Goal: Find specific page/section: Find specific page/section

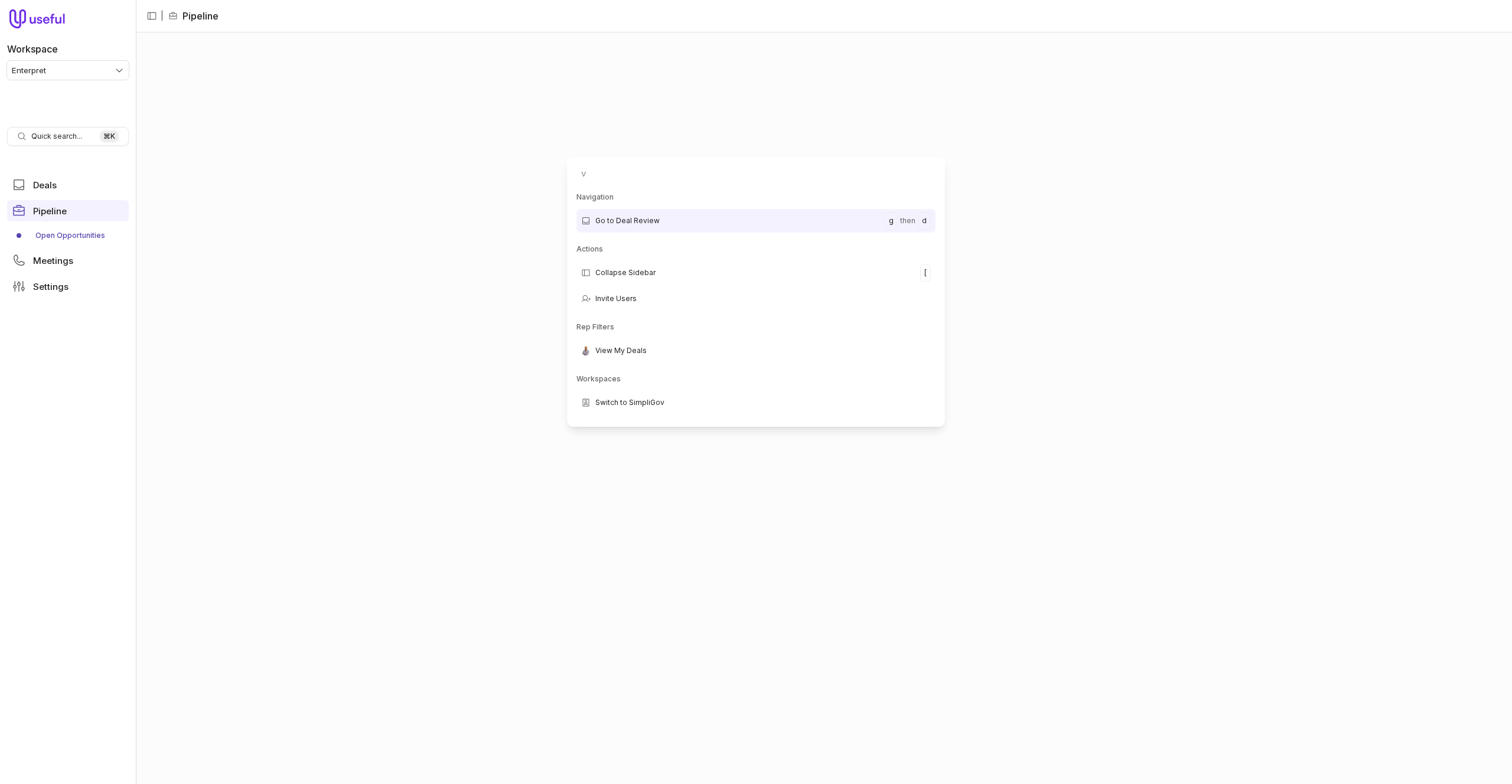
type input "va"
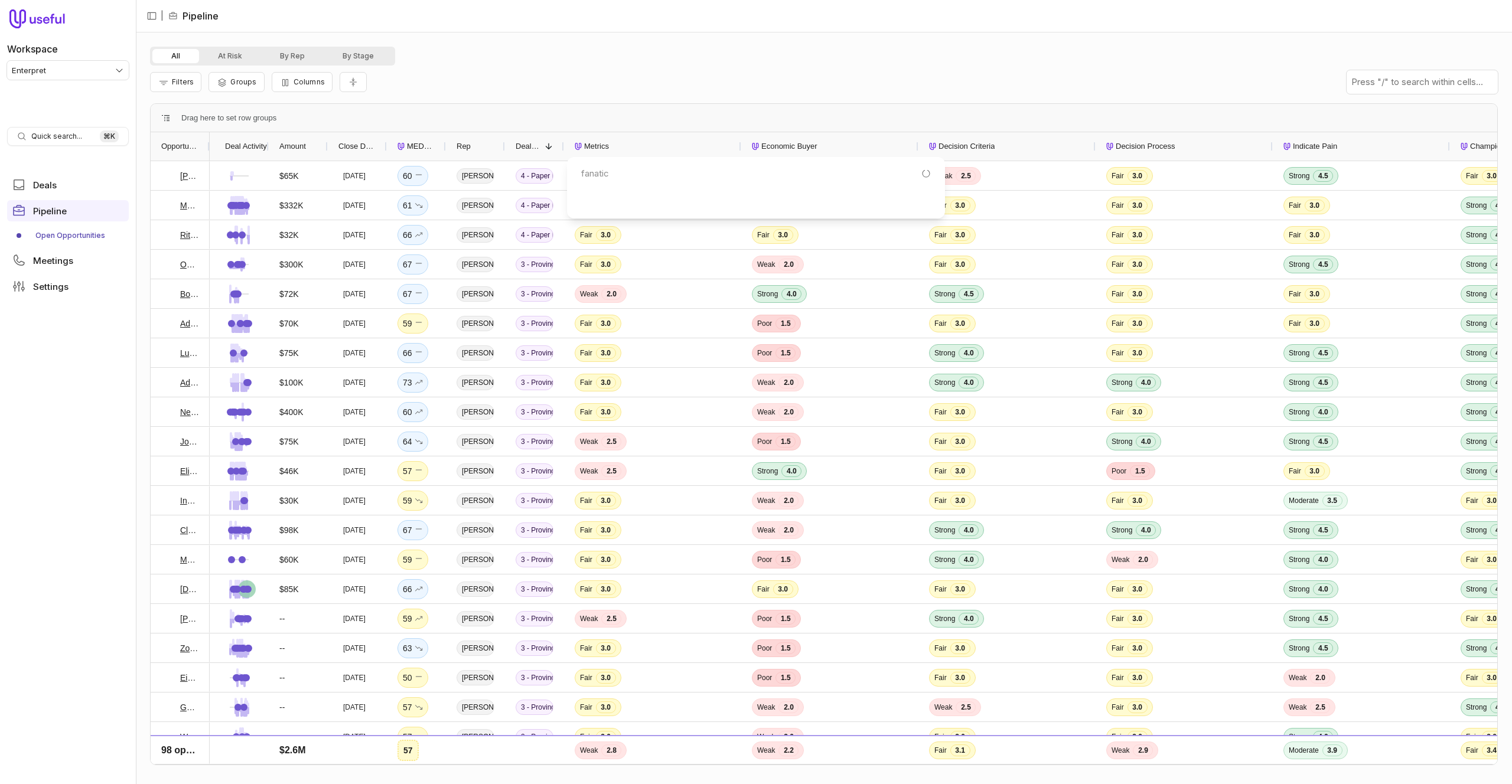
type input "fanatics"
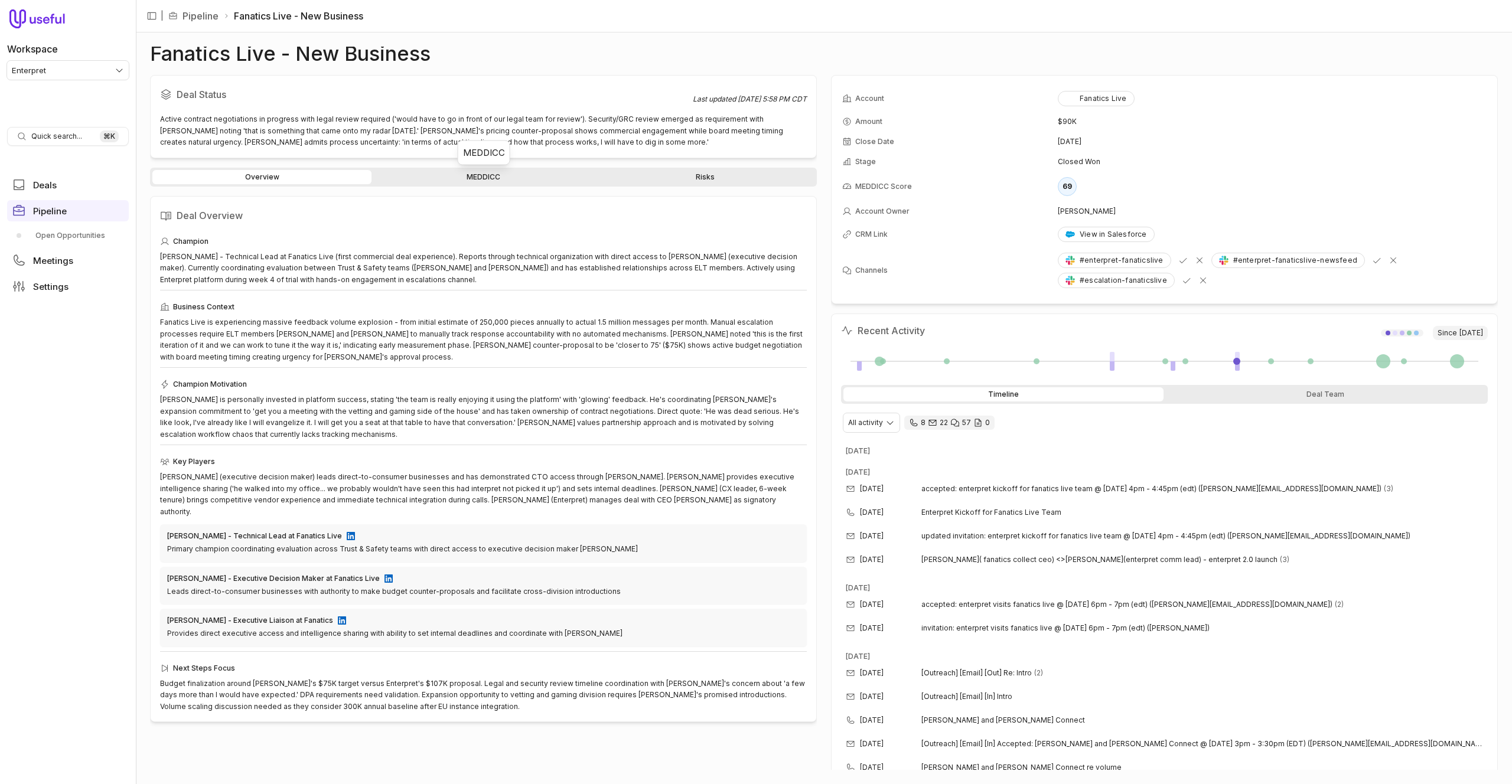
click at [487, 174] on link "MEDDICC" at bounding box center [483, 177] width 219 height 14
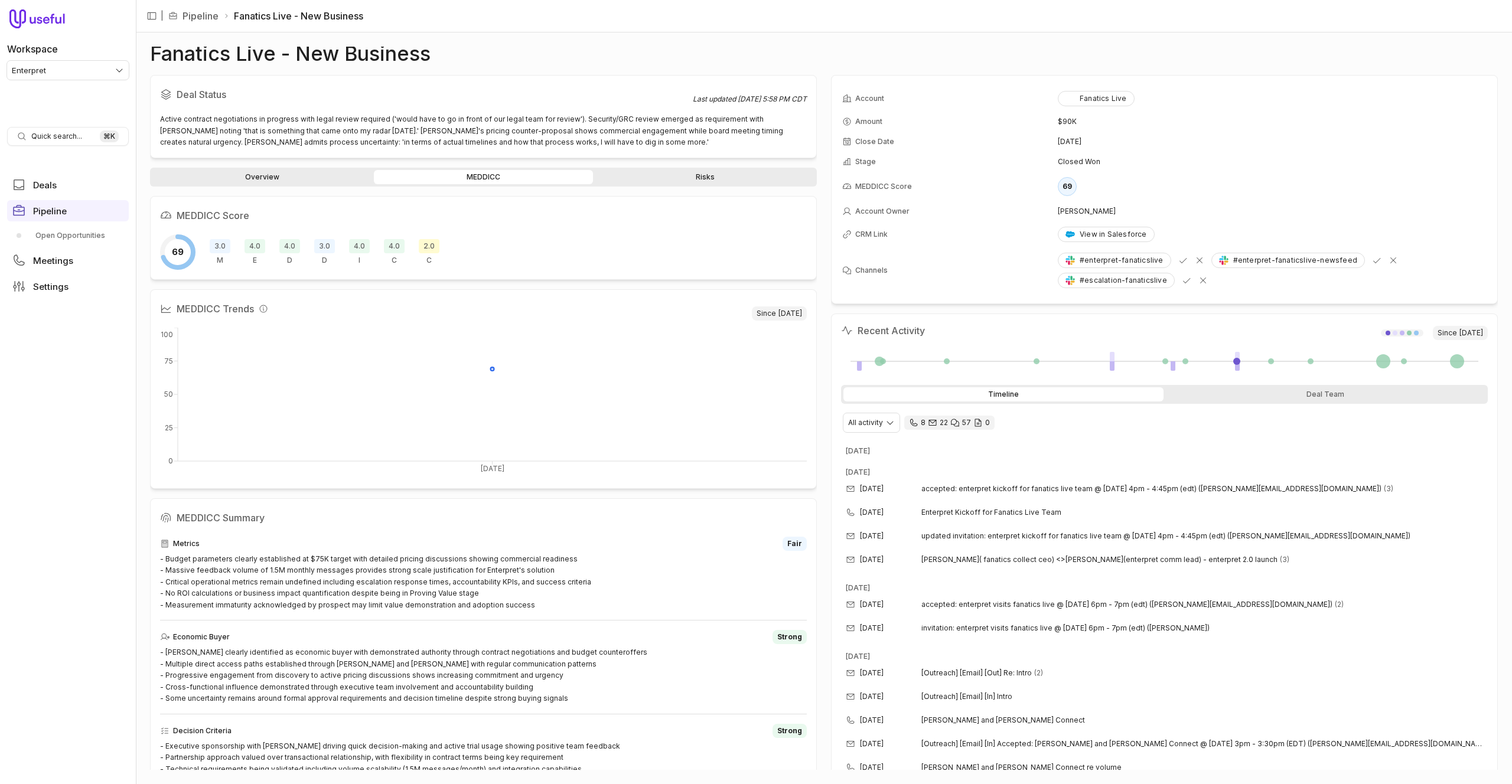
click at [436, 242] on span "2.0" at bounding box center [429, 246] width 20 height 14
click at [472, 290] on div "MEDDICC Trends Since Aug 14, 2025 Aug 14 0 25 50 75 100" at bounding box center [483, 388] width 667 height 199
type input "fanatics"
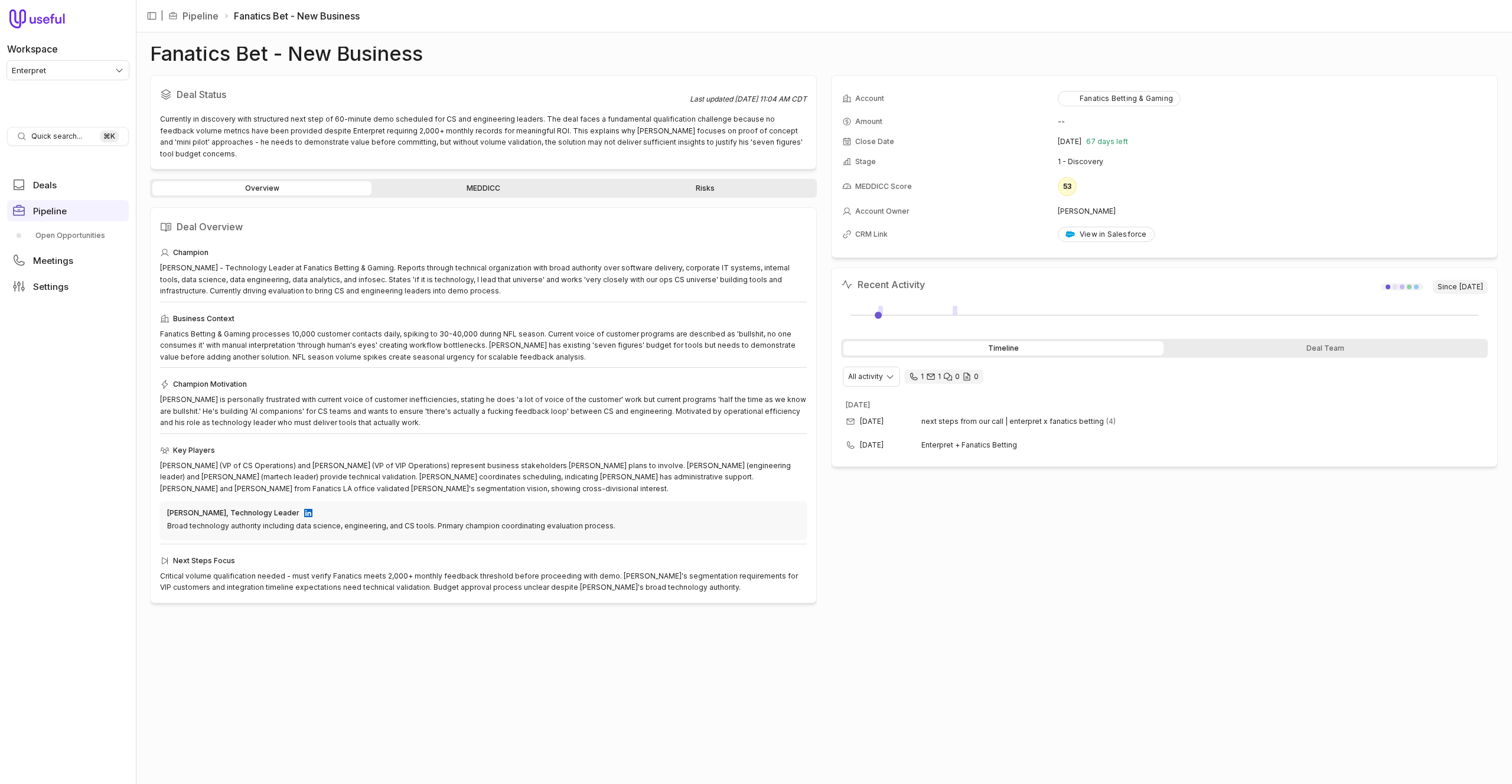
click at [481, 181] on link "MEDDICC" at bounding box center [483, 188] width 219 height 14
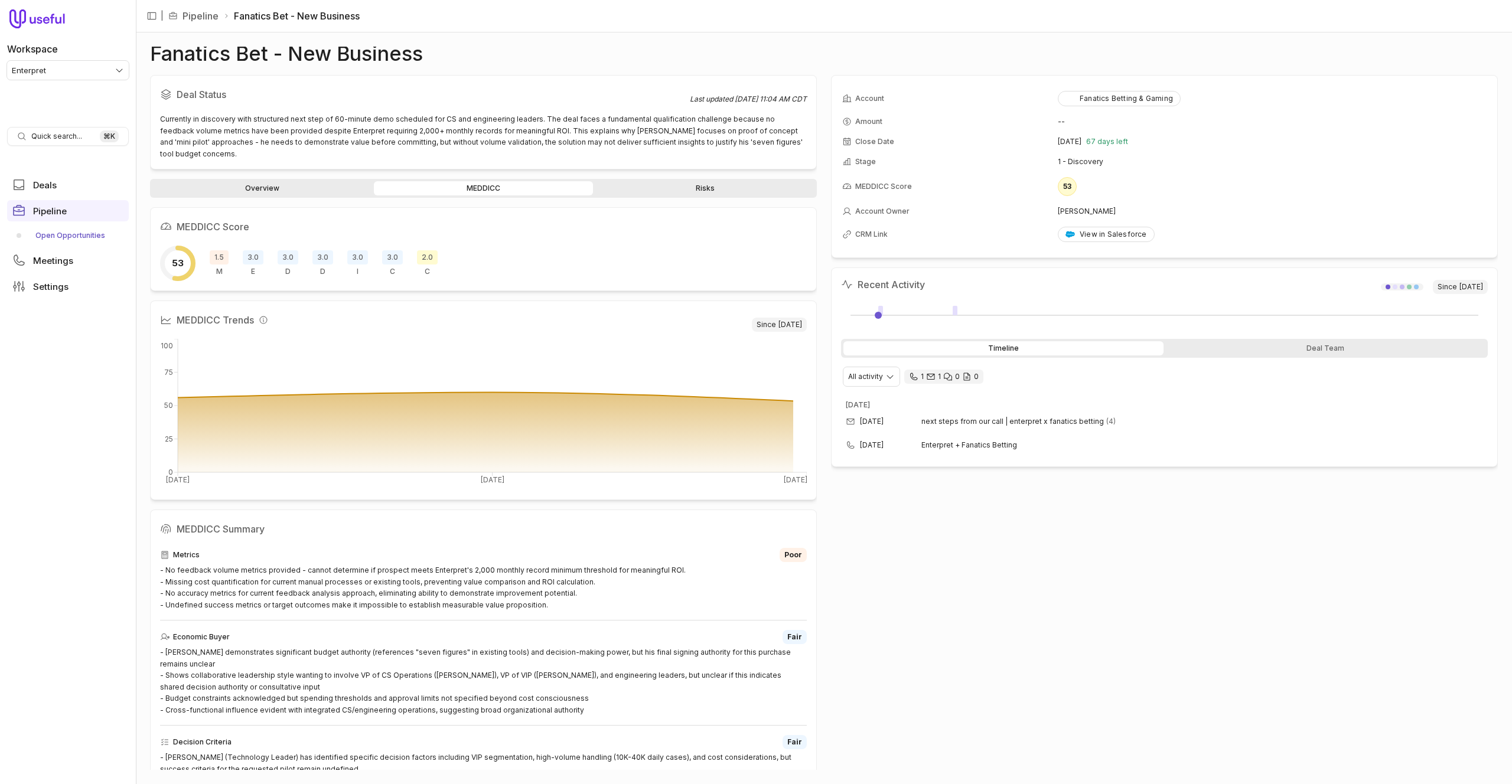
click at [74, 235] on link "Open Opportunities" at bounding box center [68, 236] width 122 height 19
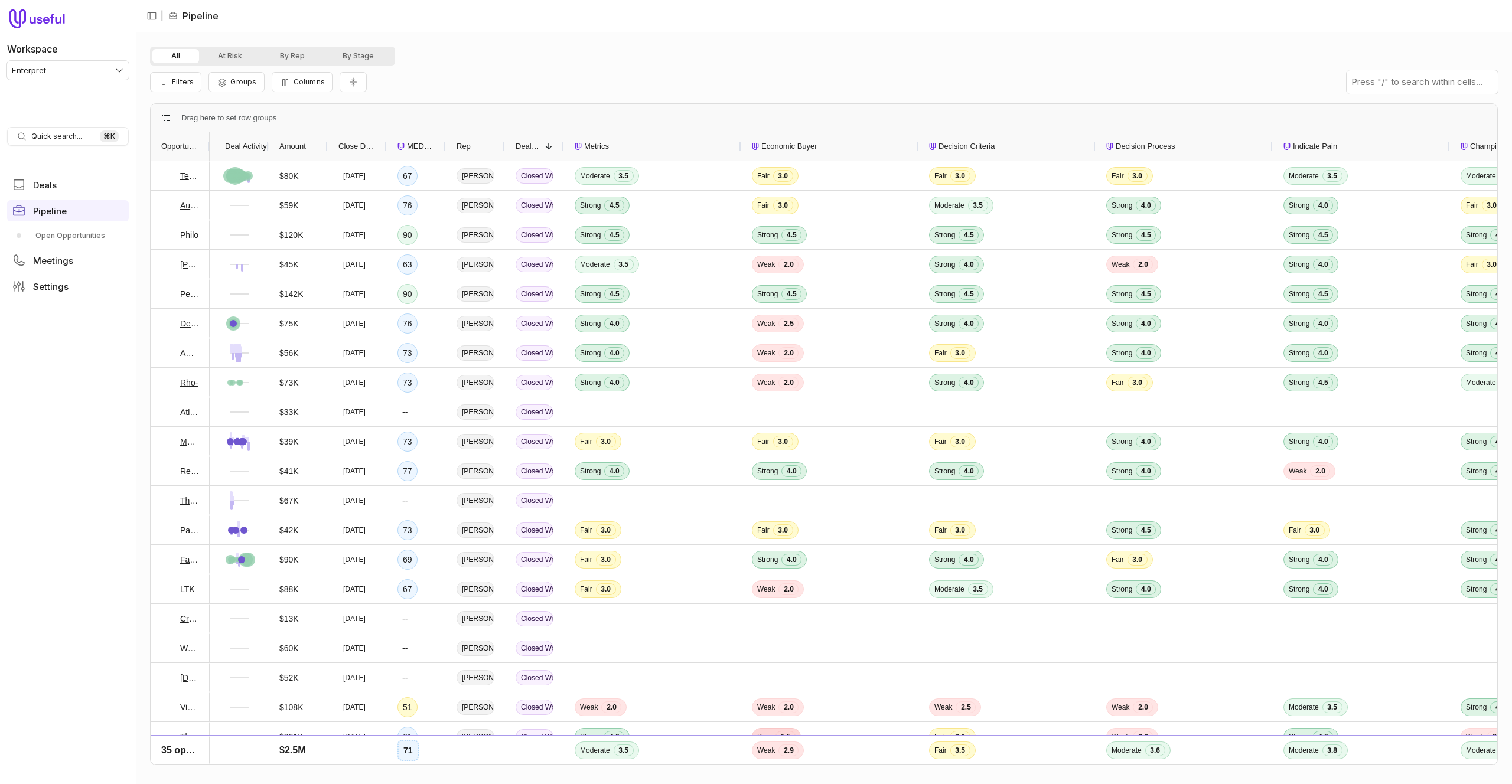
click at [207, 141] on div at bounding box center [209, 146] width 5 height 28
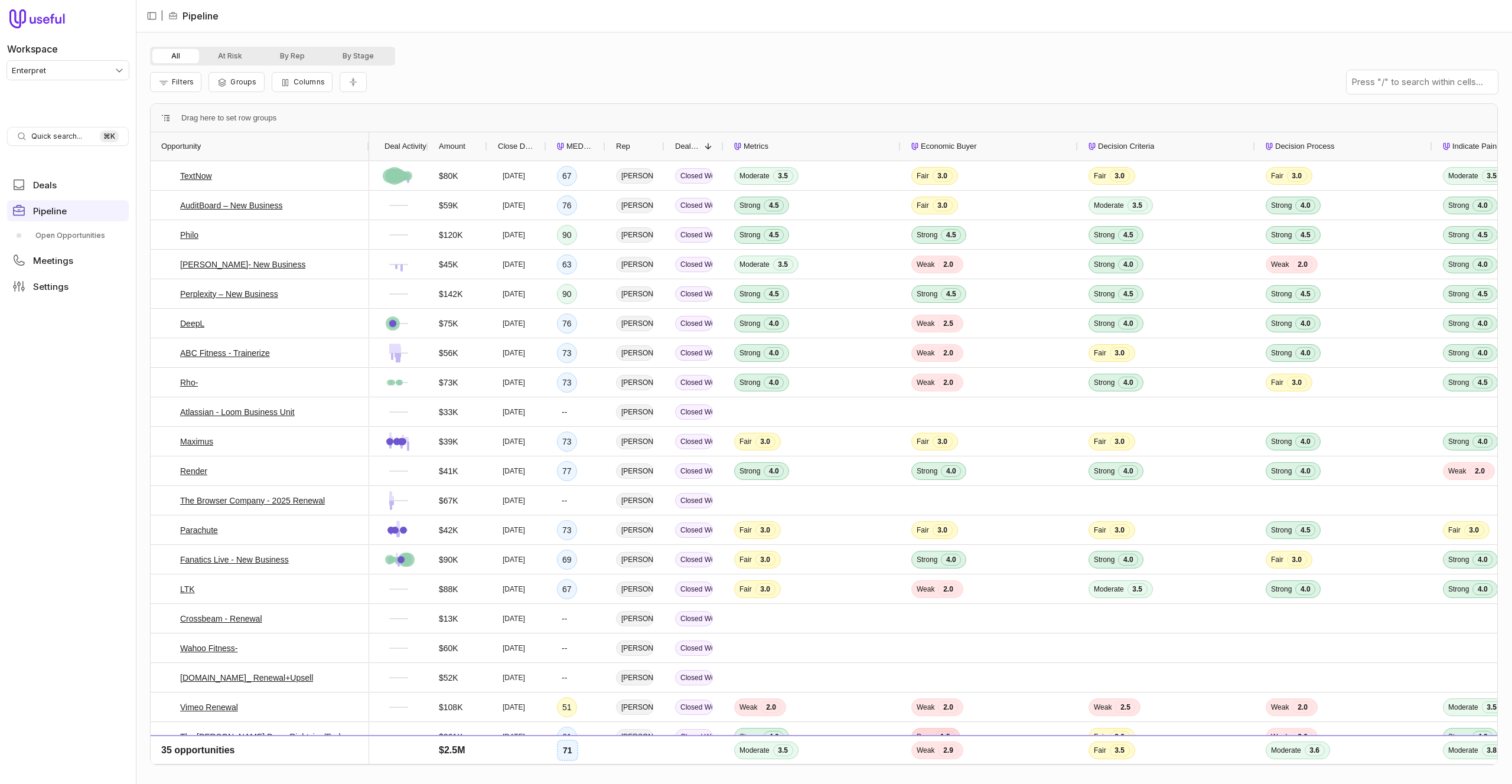
drag, startPoint x: 515, startPoint y: 144, endPoint x: 551, endPoint y: 142, distance: 36.1
click at [517, 144] on span "Close Date" at bounding box center [516, 147] width 38 height 14
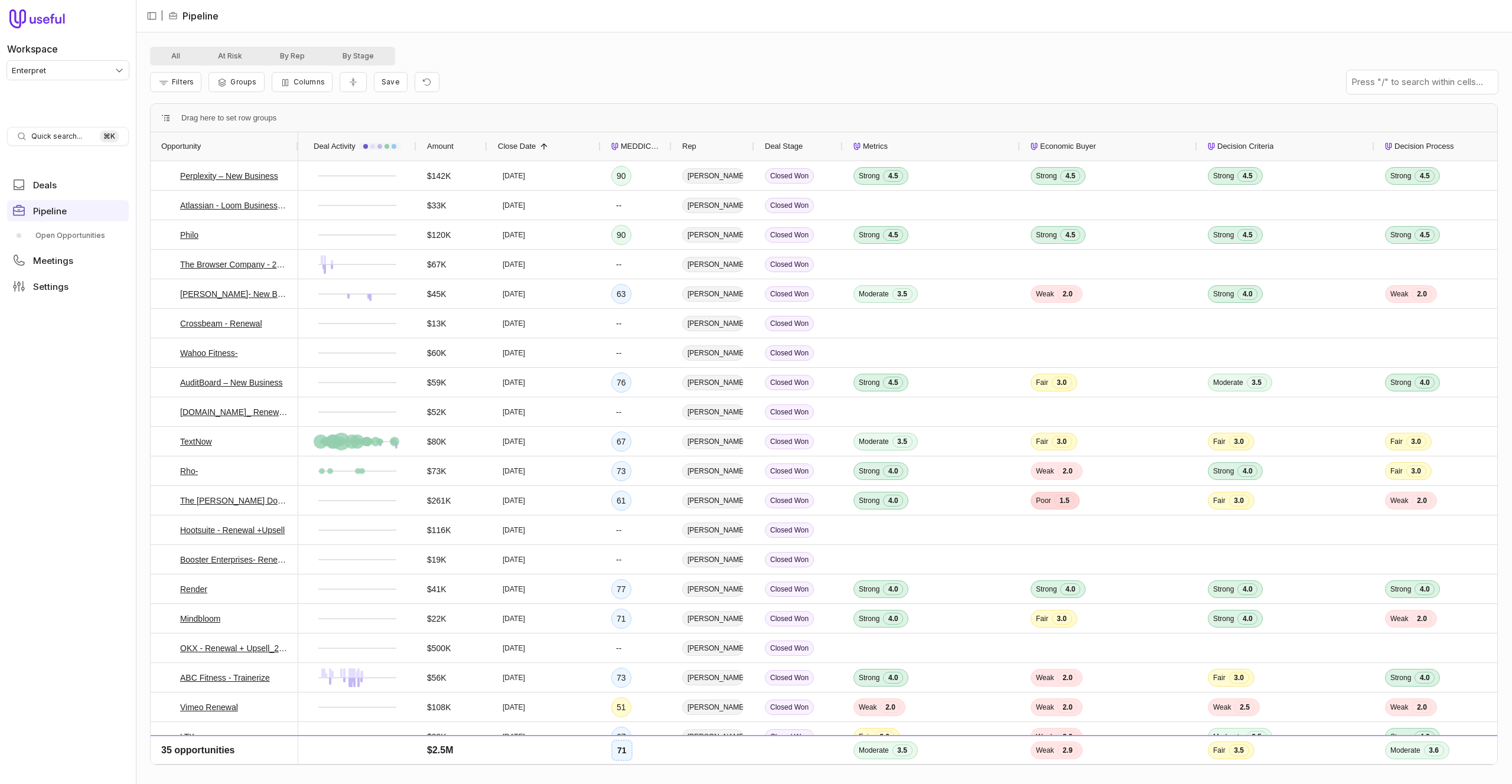
drag, startPoint x: 569, startPoint y: 144, endPoint x: 599, endPoint y: 145, distance: 30.0
click at [599, 145] on div at bounding box center [600, 146] width 5 height 28
click at [536, 142] on span "Close Date" at bounding box center [516, 147] width 38 height 14
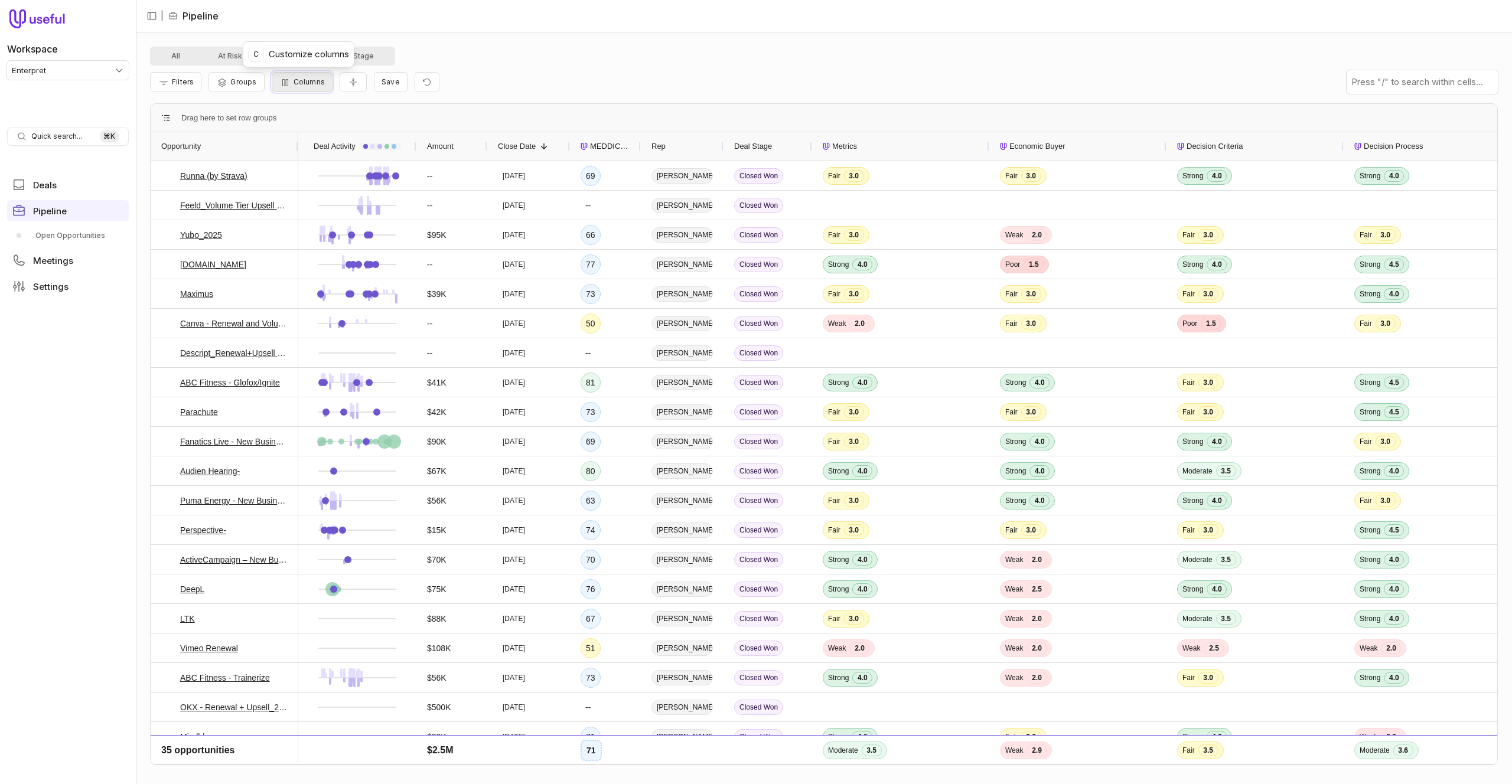
click at [302, 86] on button "Columns" at bounding box center [302, 82] width 61 height 20
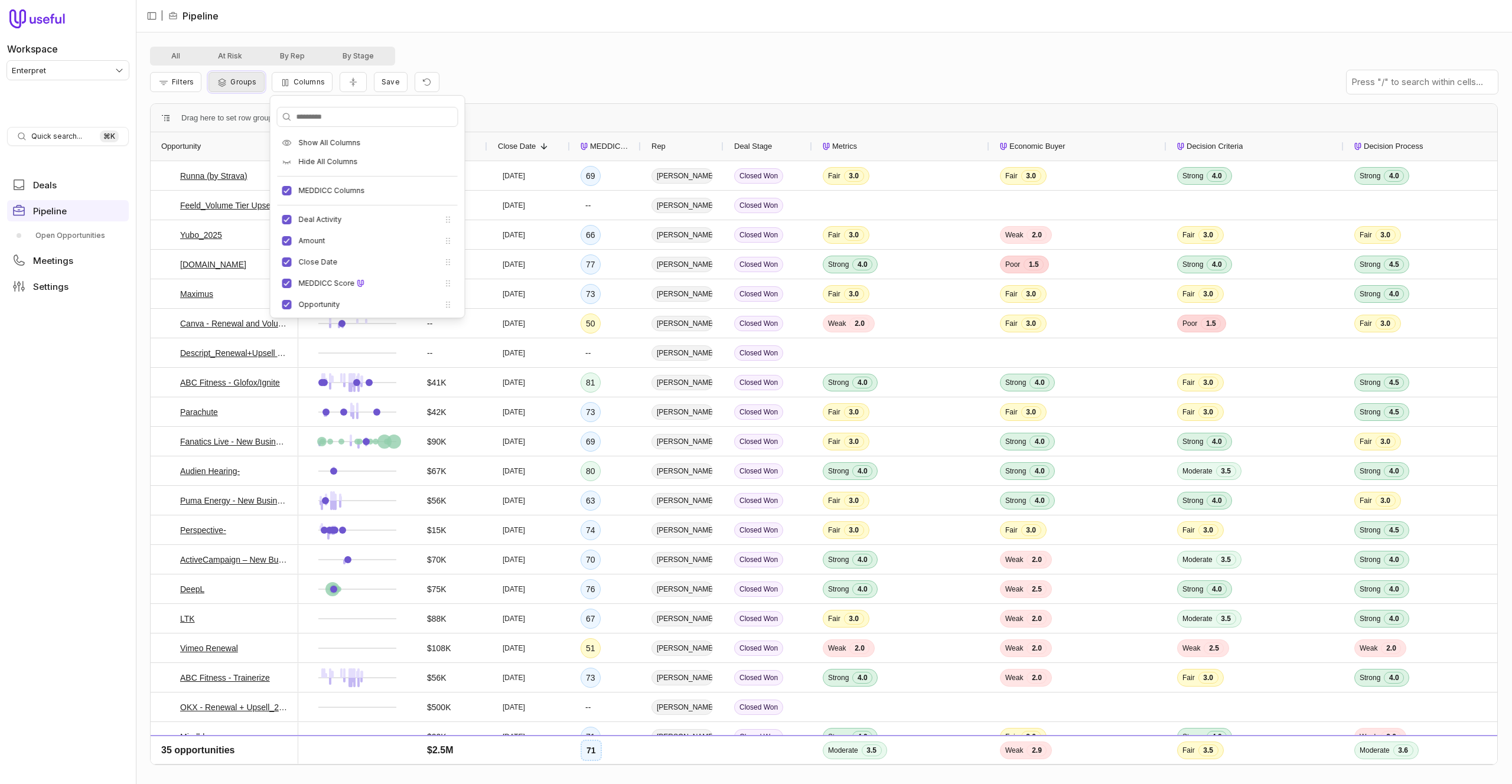
click at [245, 86] on span "Groups" at bounding box center [243, 82] width 26 height 9
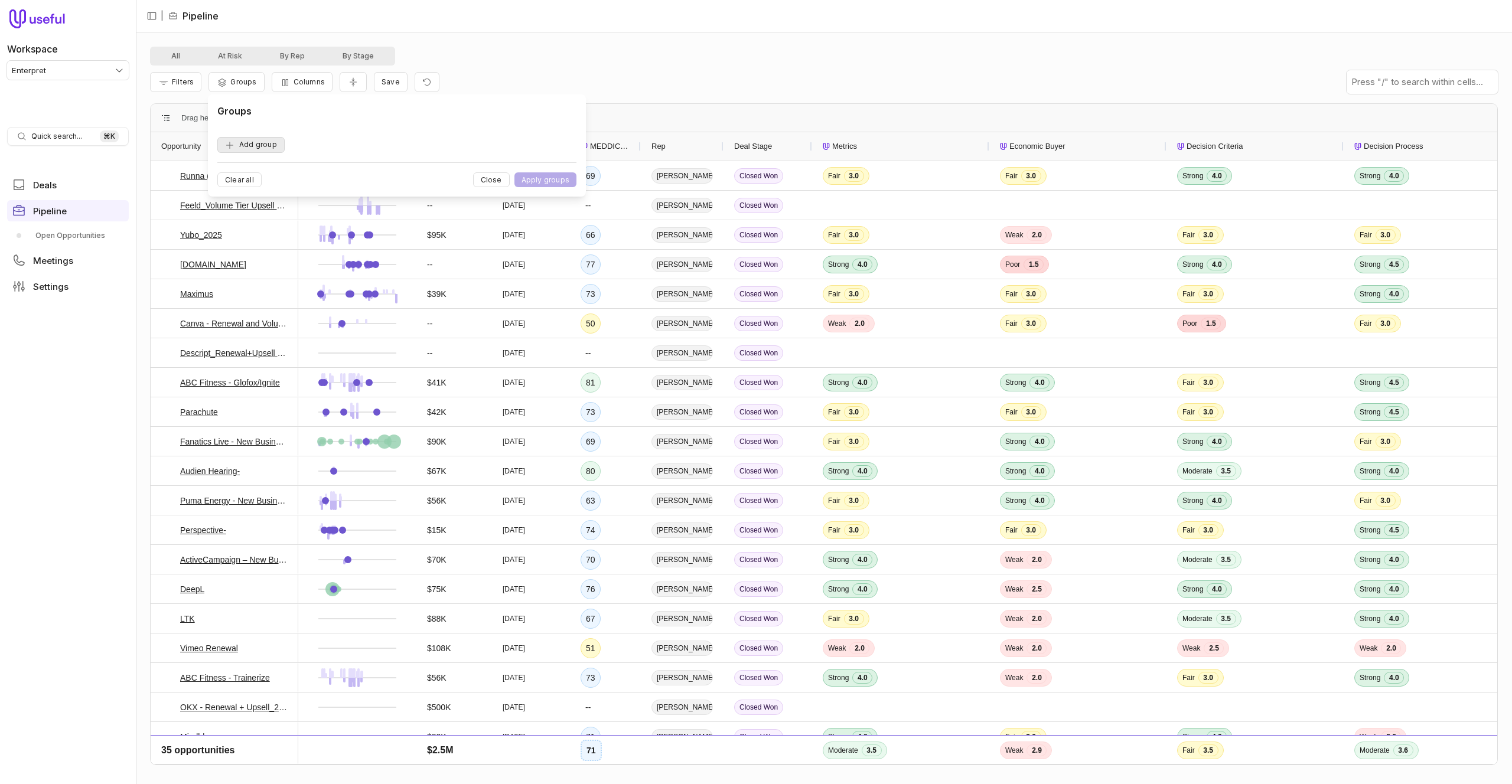
click at [270, 140] on button "Add group" at bounding box center [251, 145] width 67 height 16
click at [274, 147] on div "Rep" at bounding box center [383, 145] width 306 height 14
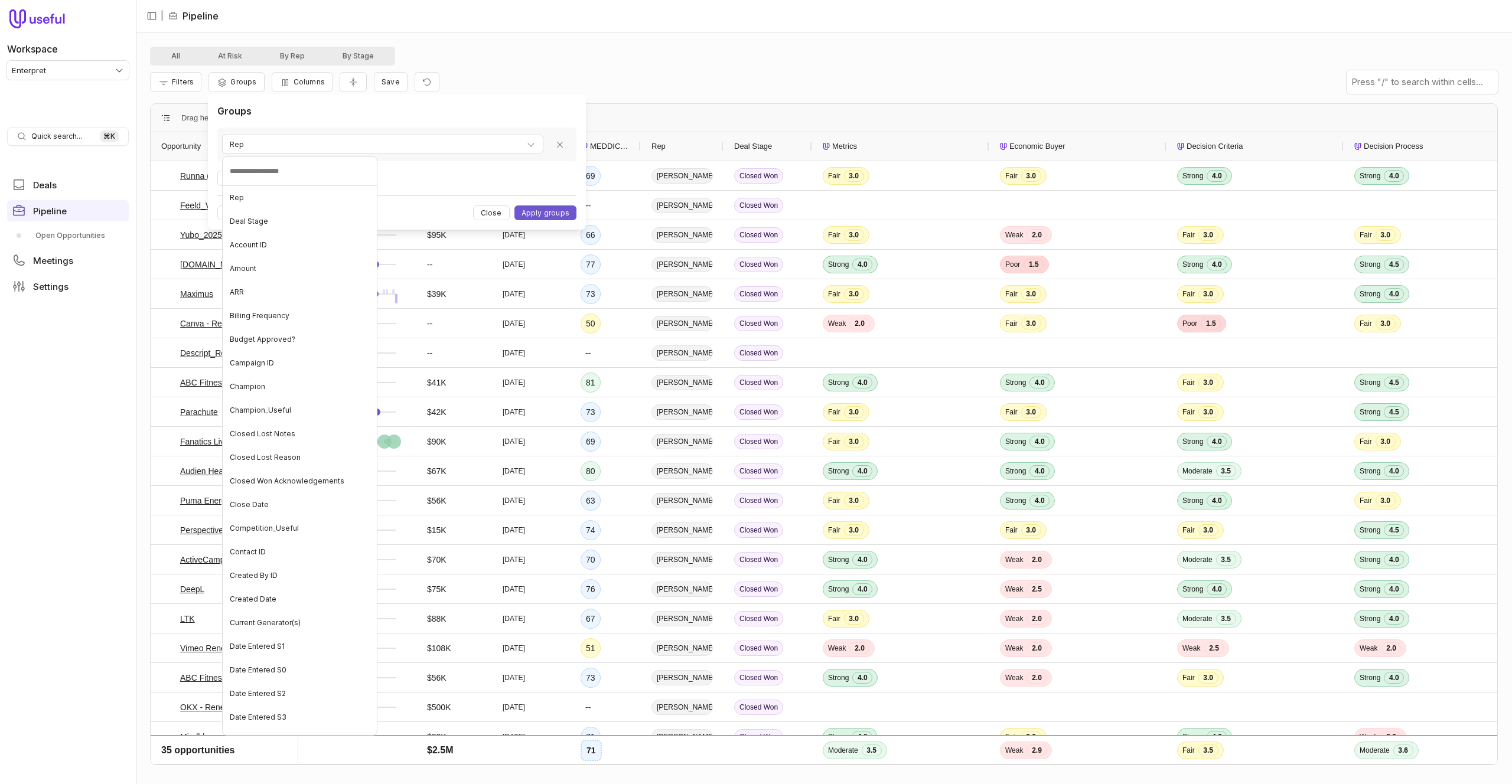
click at [275, 146] on html "Workspace Enterpret Quick search... ⌘ K Deals Pipeline Open Opportunities Meeti…" at bounding box center [756, 392] width 1512 height 784
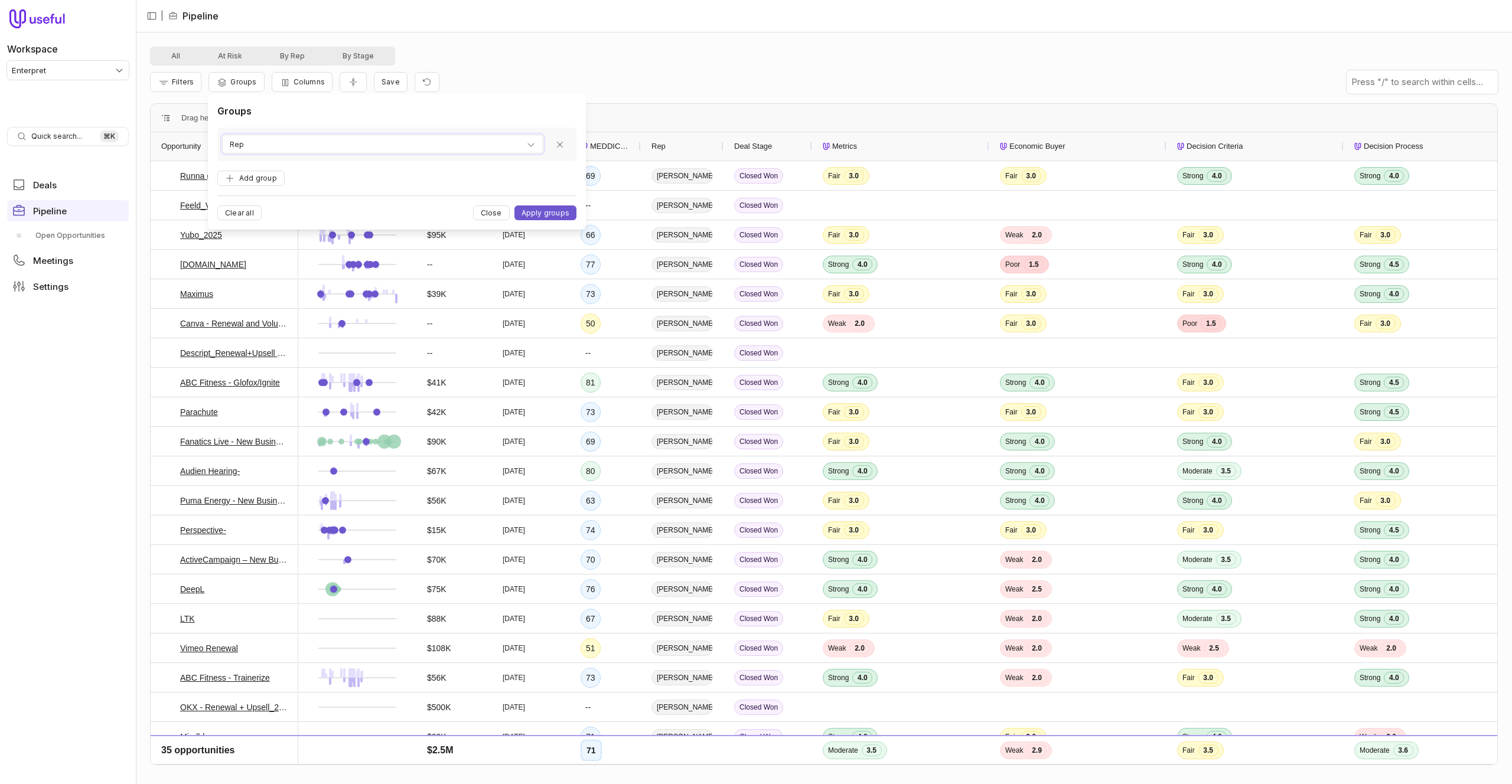
click at [275, 146] on div "Rep" at bounding box center [383, 145] width 306 height 14
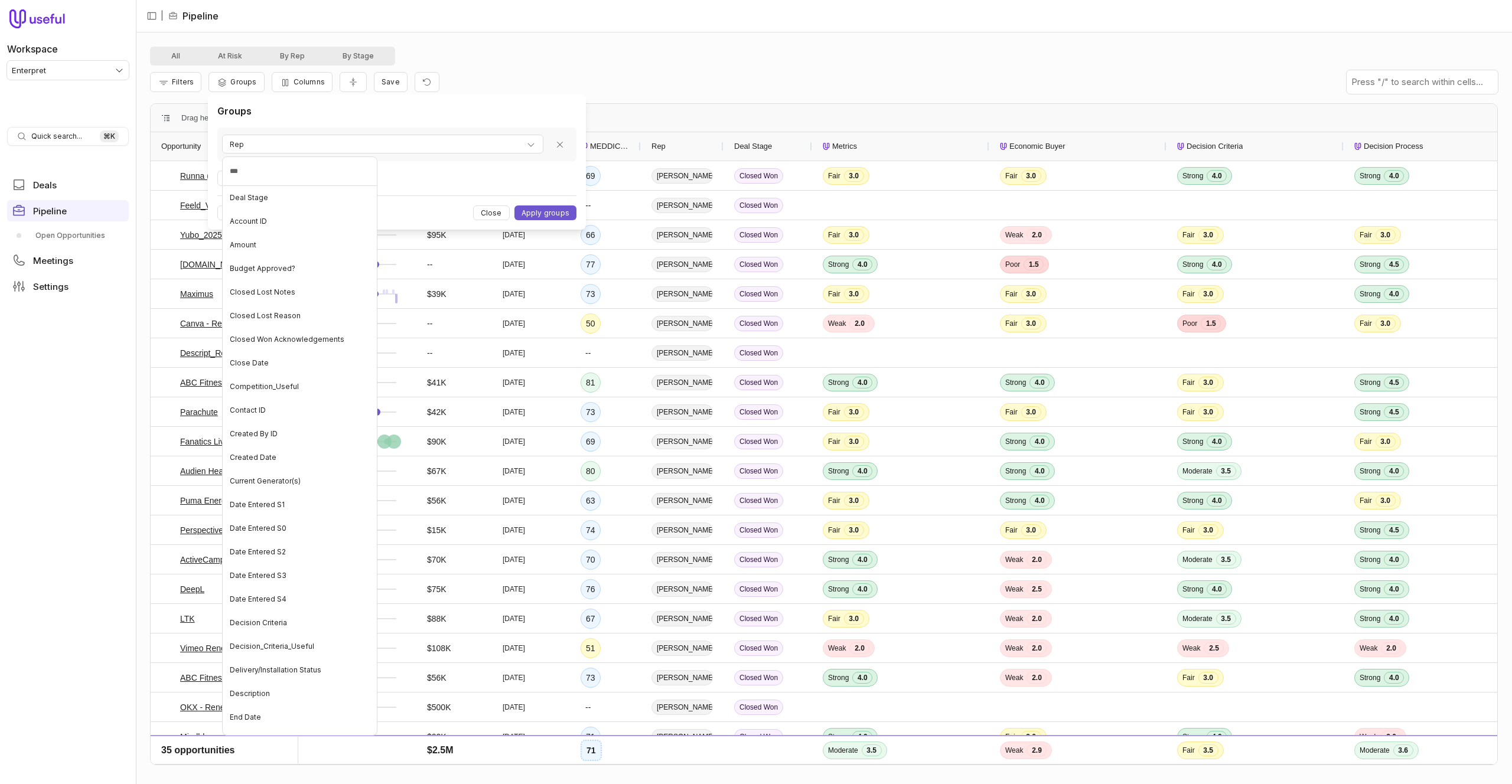
type input "****"
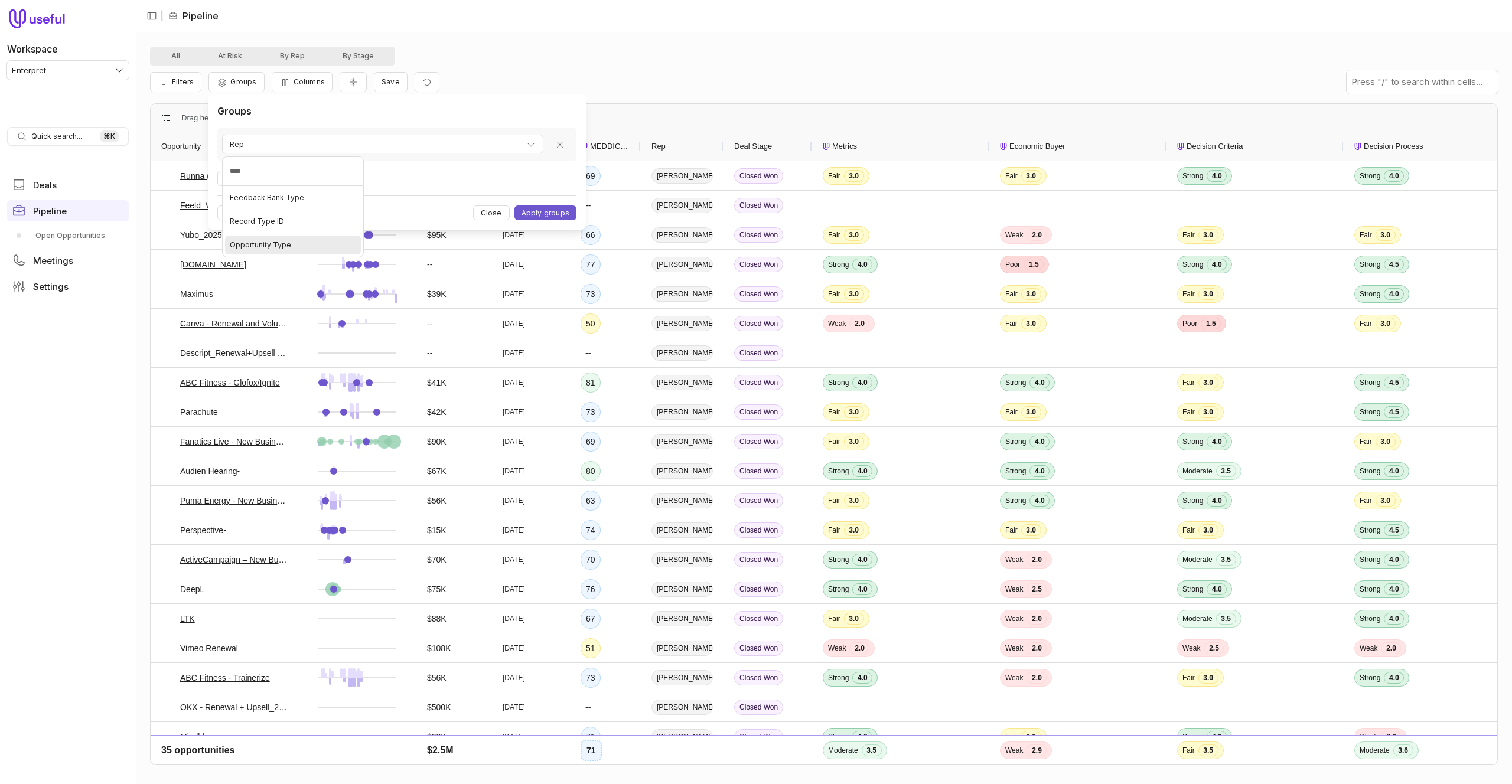
click at [277, 248] on span "Opportunity Type" at bounding box center [260, 245] width 61 height 9
click at [546, 211] on button "Apply groups" at bounding box center [545, 213] width 62 height 14
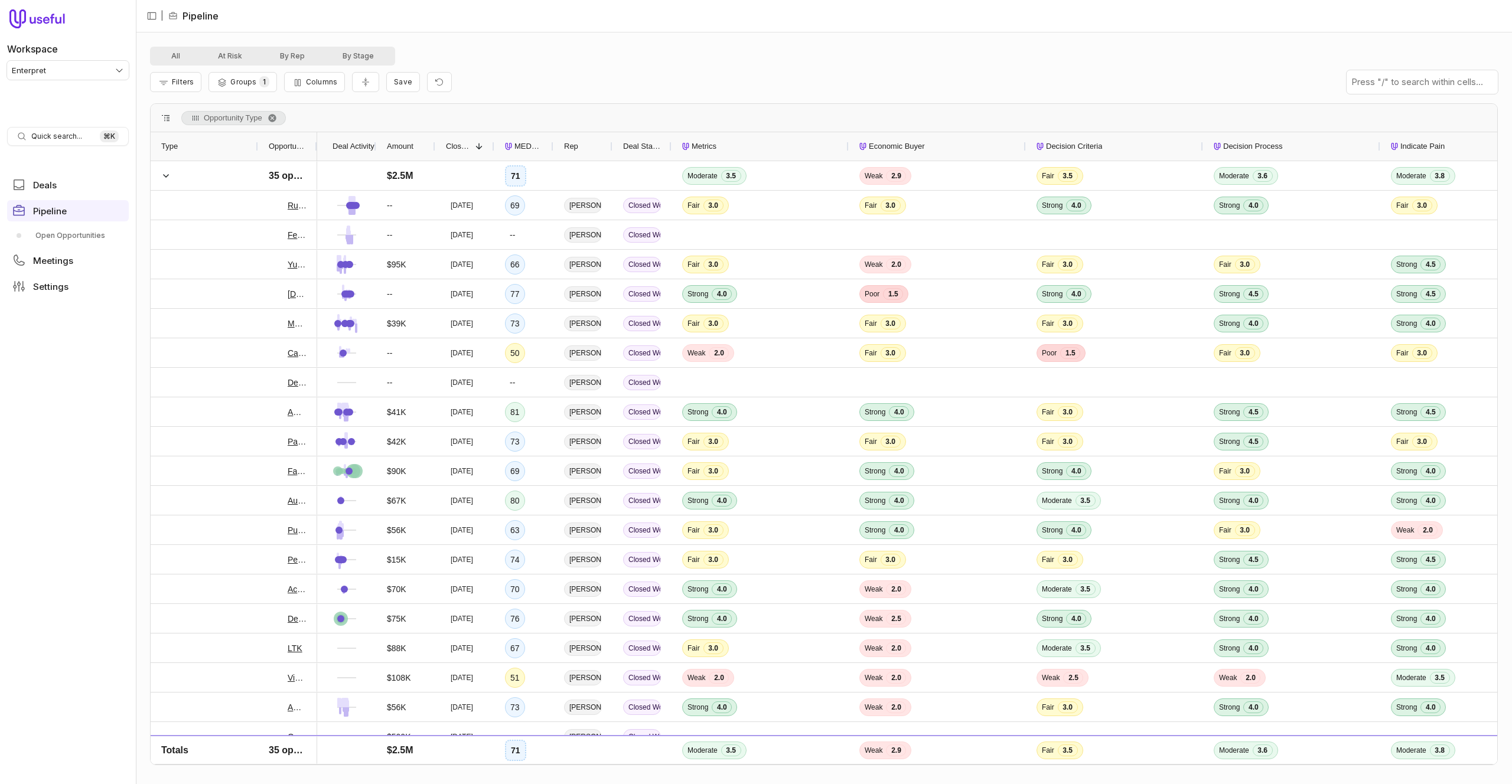
drag, startPoint x: 206, startPoint y: 146, endPoint x: 259, endPoint y: 148, distance: 53.0
click at [258, 148] on div "Type" at bounding box center [204, 146] width 107 height 28
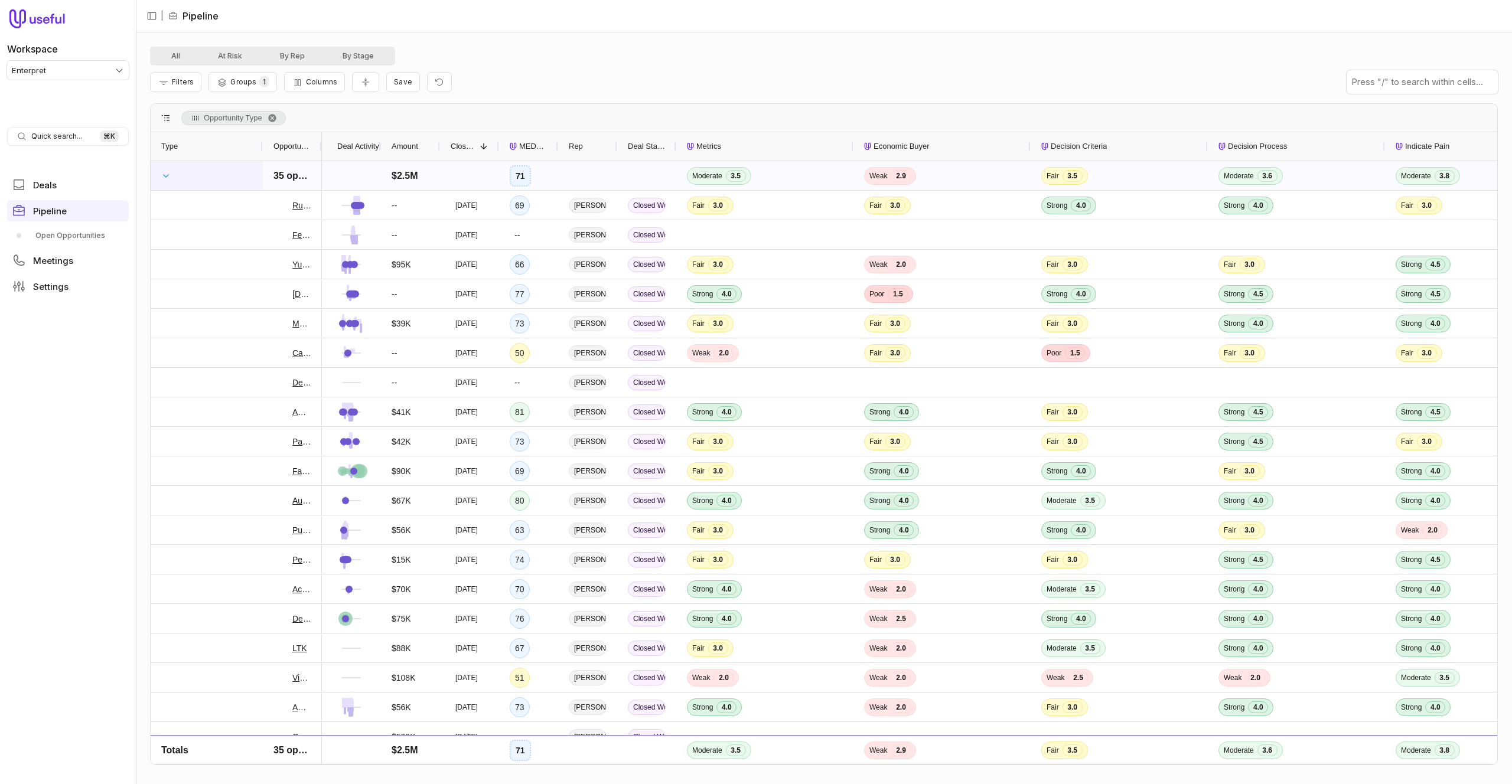
click at [169, 175] on span at bounding box center [166, 176] width 9 height 9
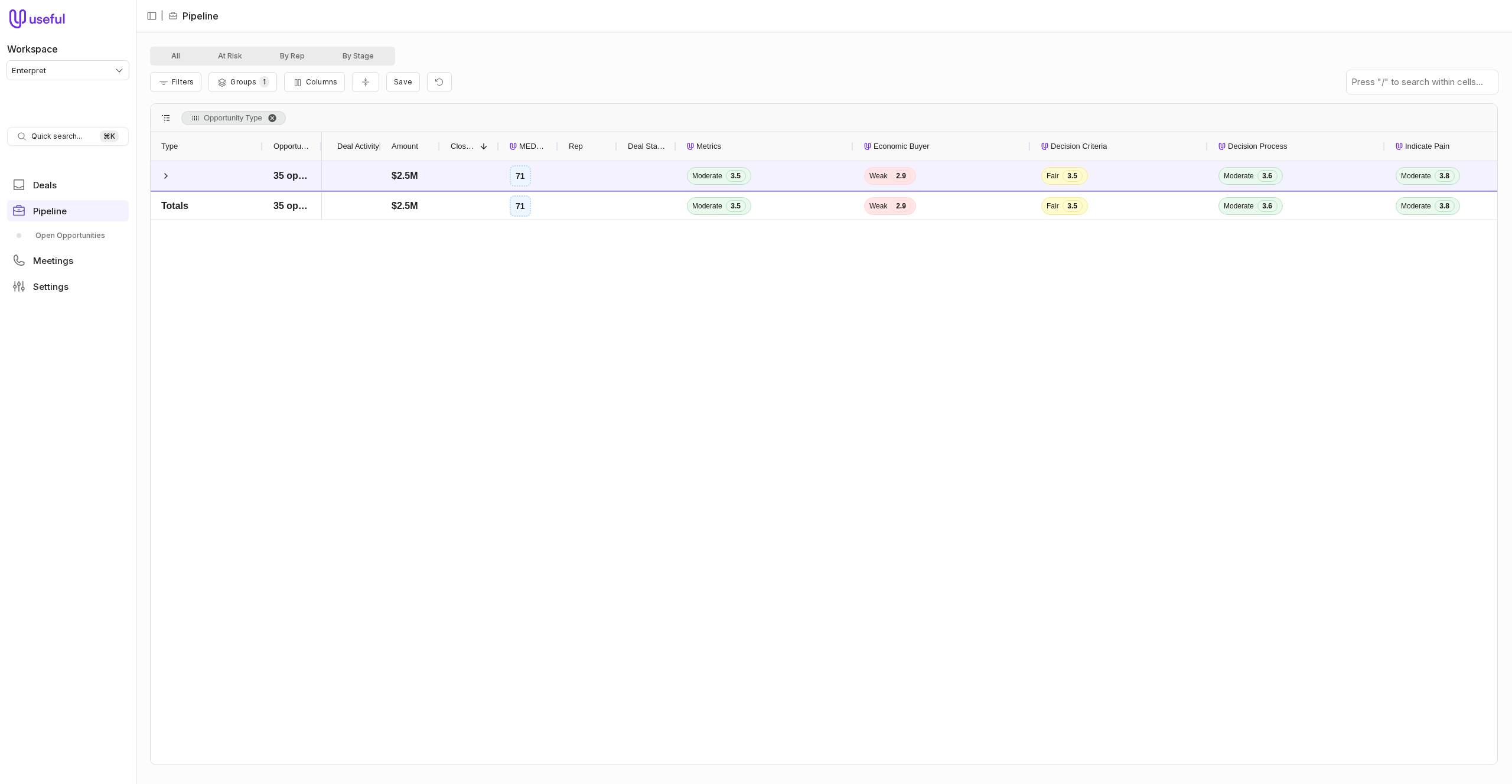
click at [275, 117] on span "Opportunity Type. Press ENTER to sort. Press DELETE to remove" at bounding box center [272, 118] width 9 height 9
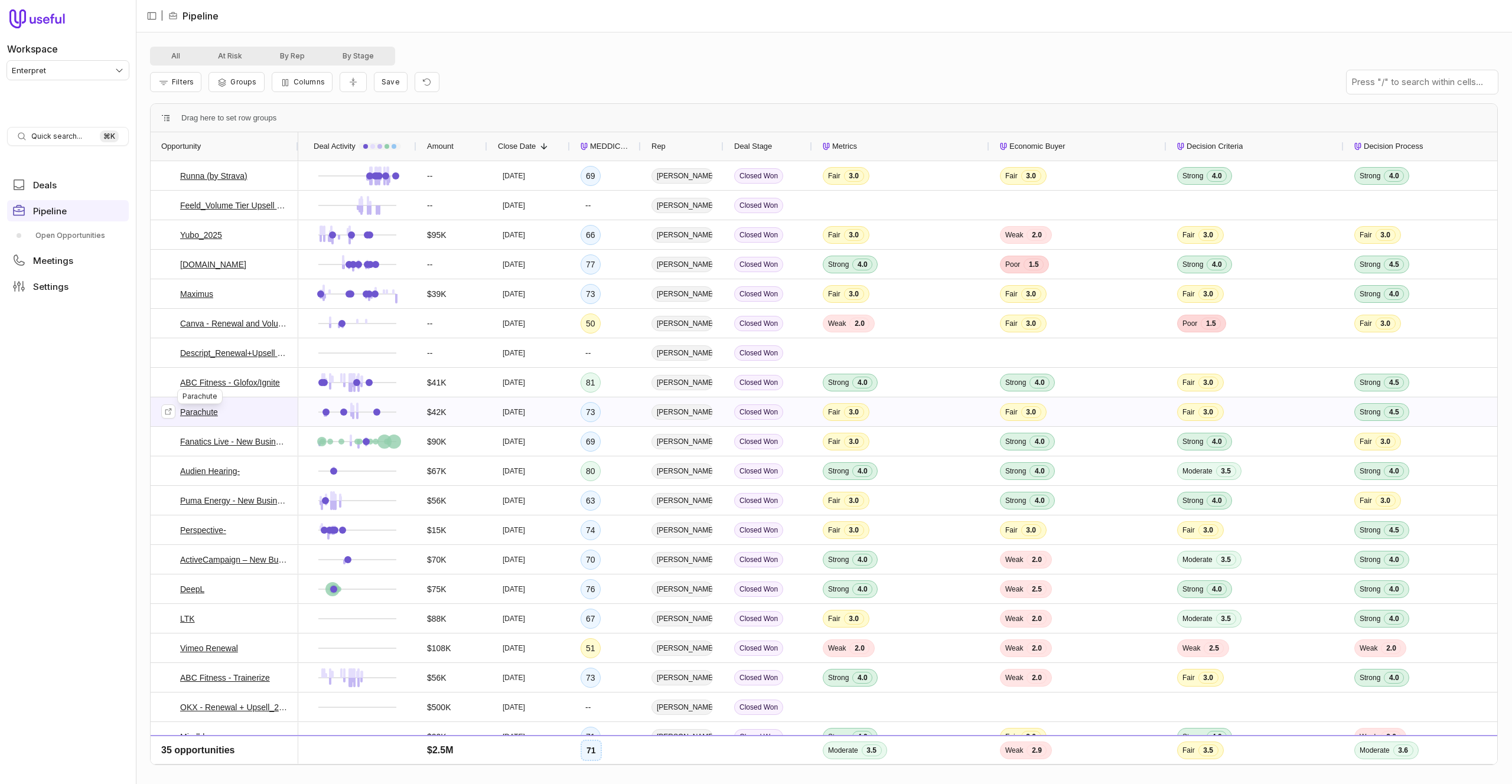
click at [192, 410] on link "Parachute" at bounding box center [199, 412] width 38 height 14
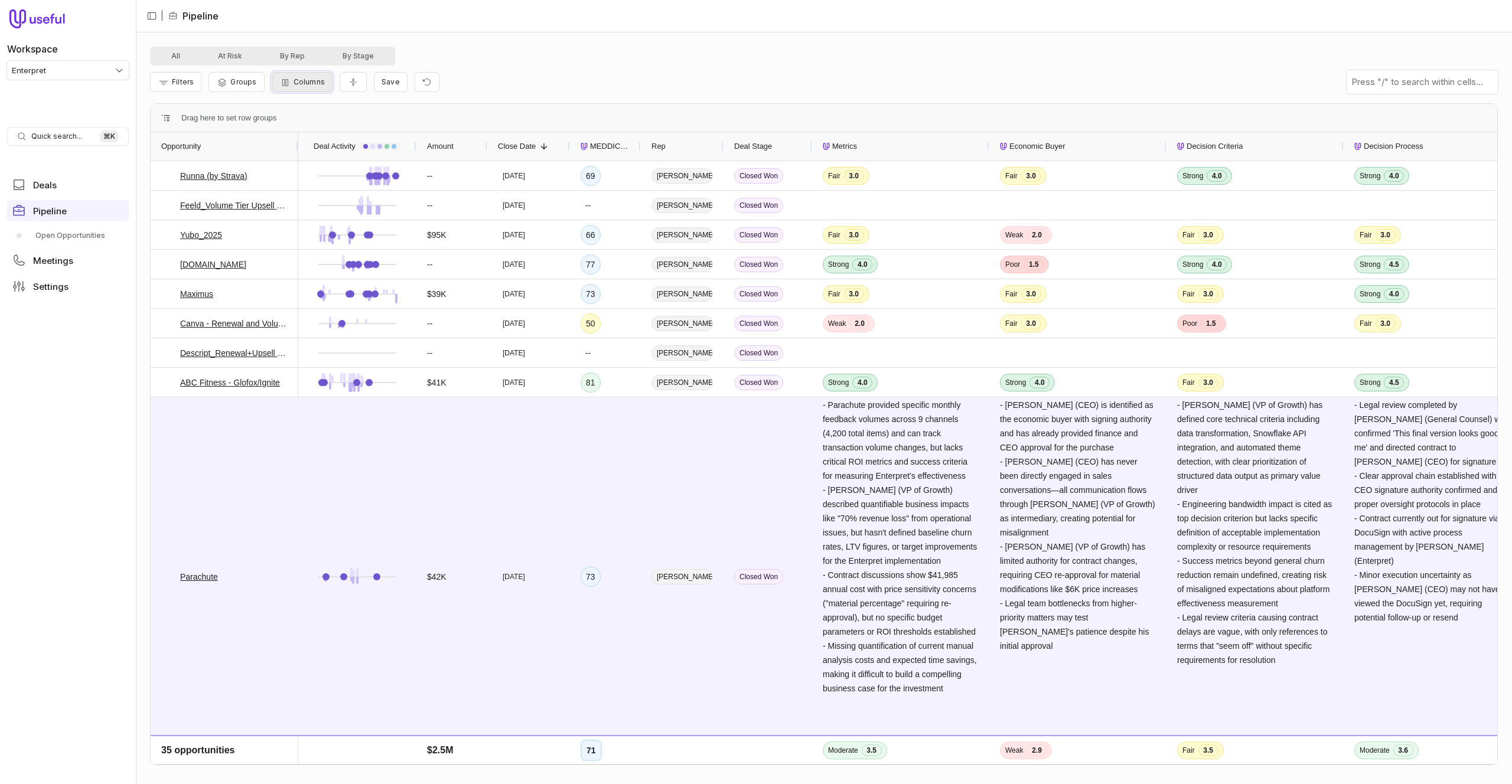
click at [305, 89] on button "Columns" at bounding box center [302, 82] width 61 height 20
type input "****"
click at [568, 45] on div "All At Risk By Rep By Stage Filters Groups Columns Save - Zero competitor menti…" at bounding box center [824, 408] width 1376 height 752
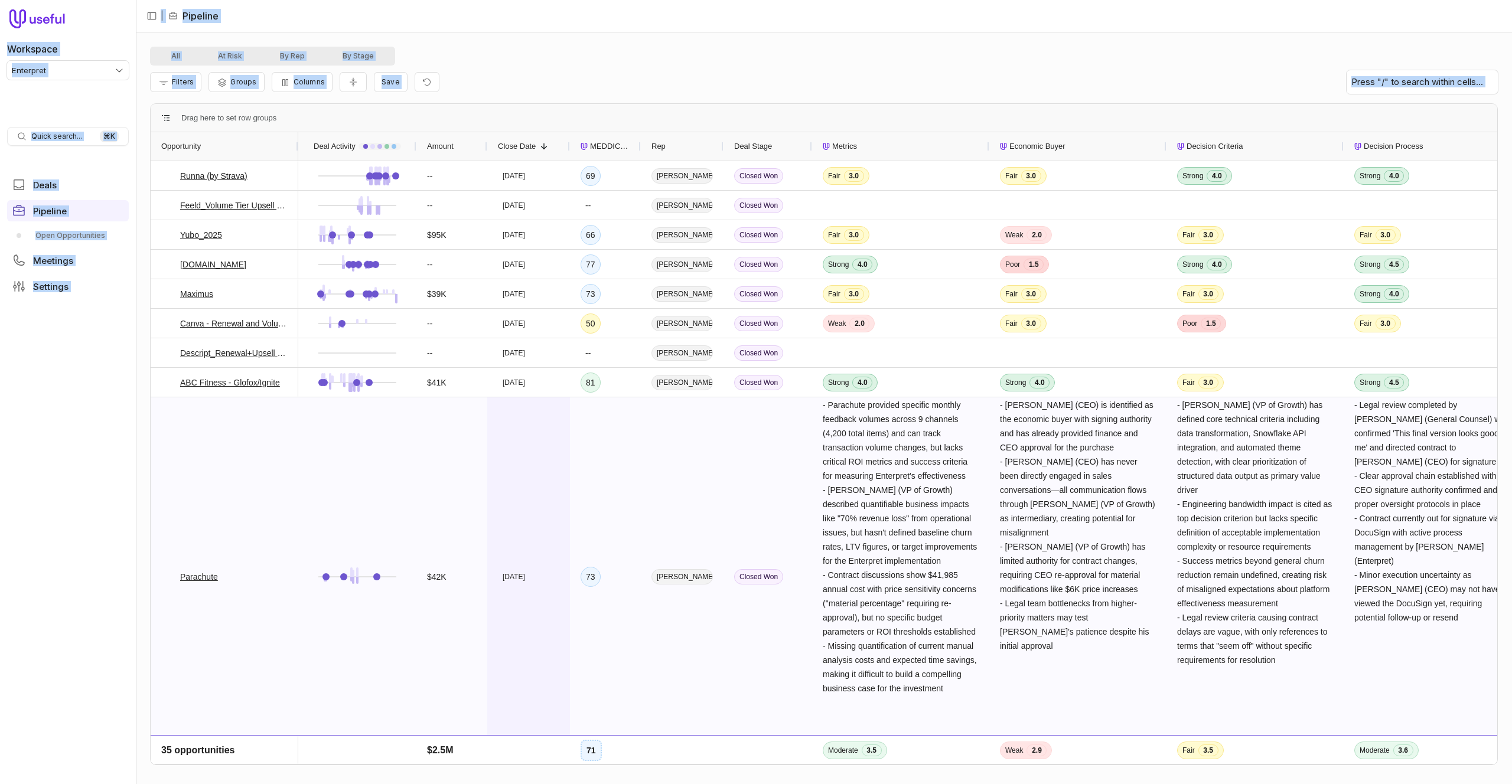
click at [558, 509] on div "Sep 16, 2025" at bounding box center [529, 577] width 83 height 358
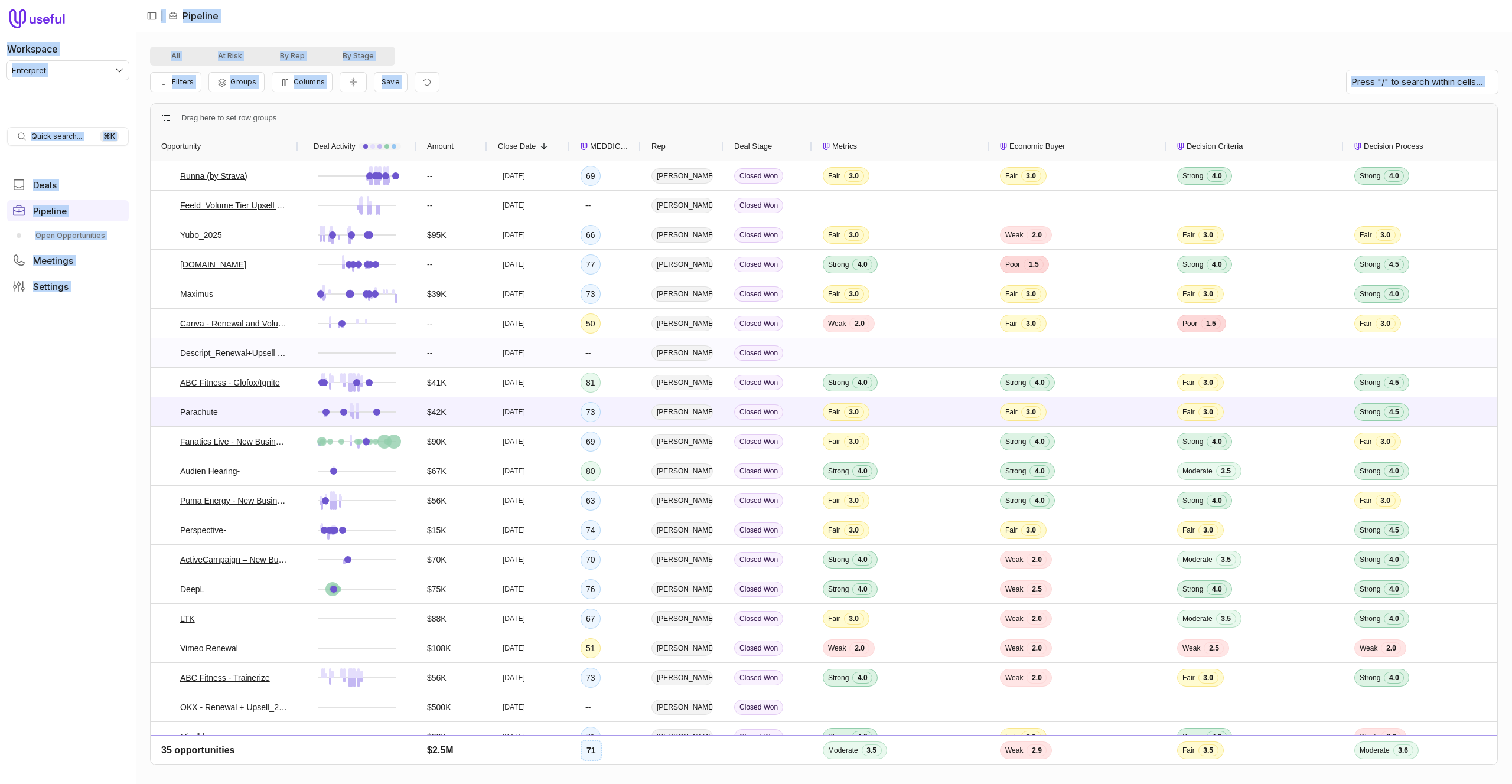
scroll to position [3, 0]
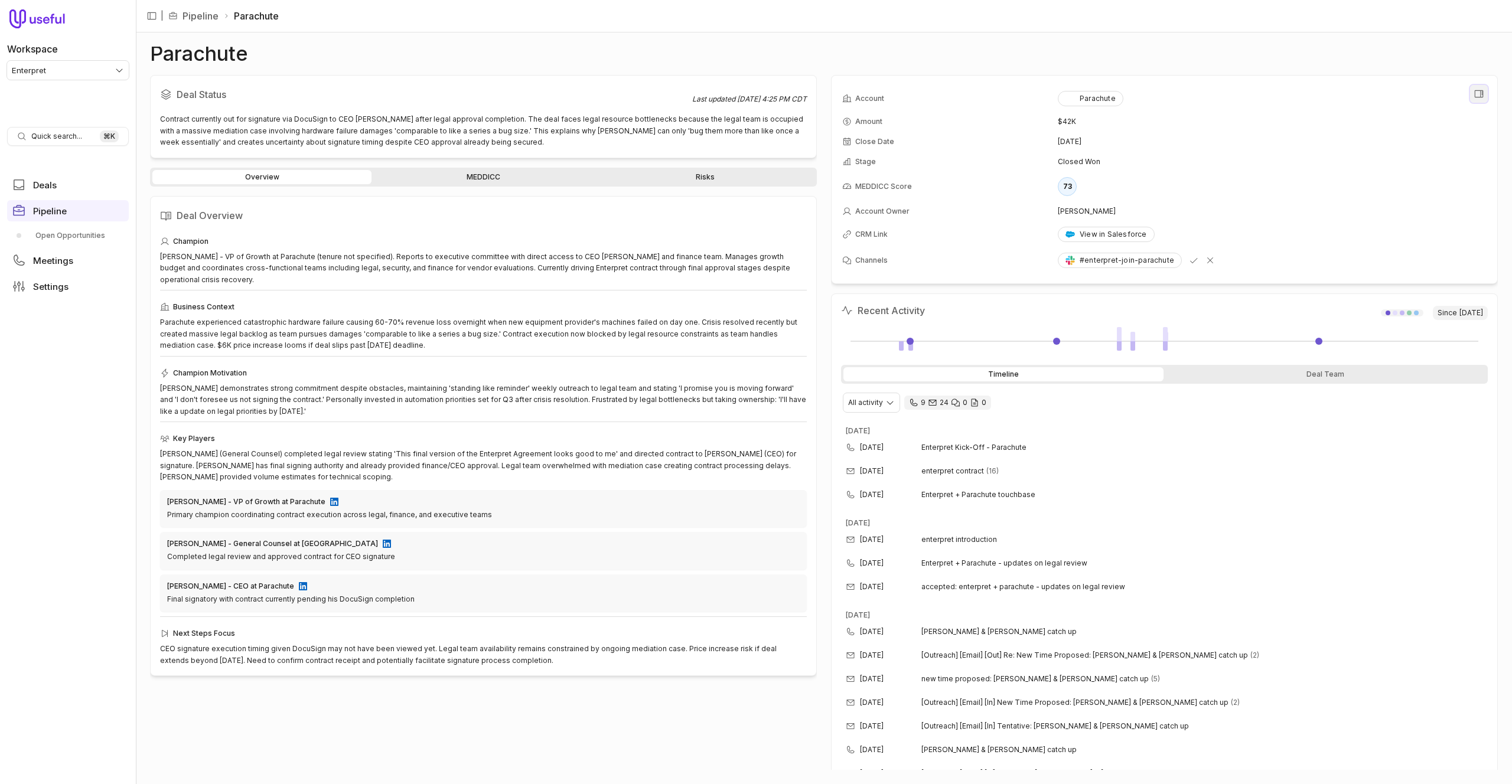
click at [1478, 99] on icon "View all fields" at bounding box center [1479, 94] width 11 height 11
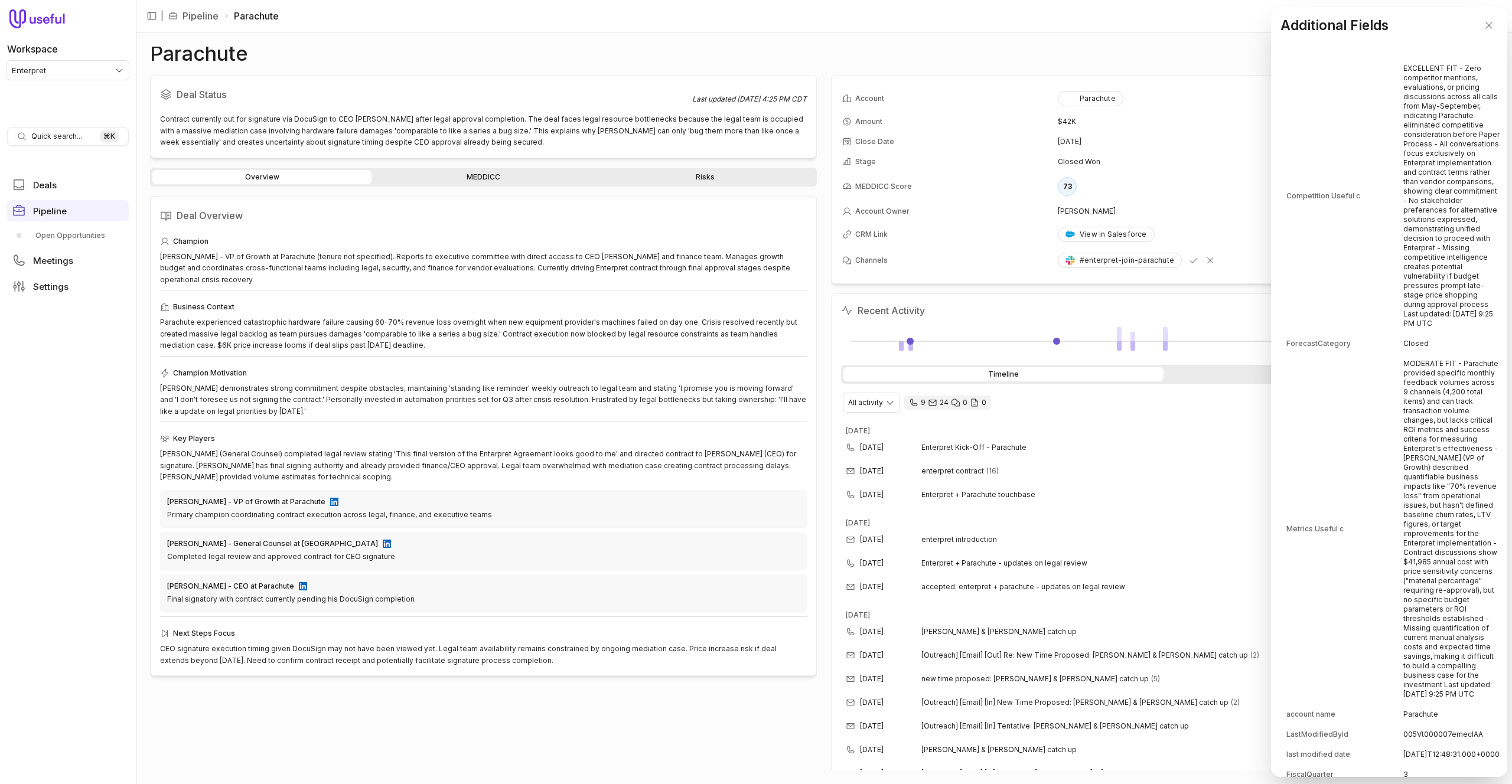
scroll to position [1636, 0]
